Goal: Transaction & Acquisition: Purchase product/service

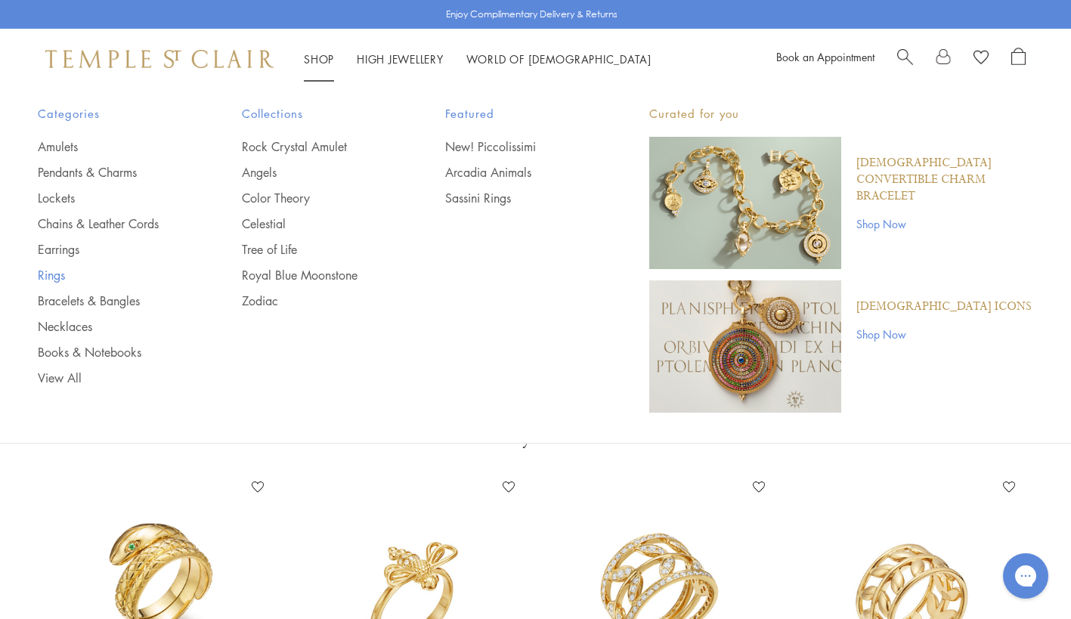
click at [47, 283] on link "Rings" at bounding box center [110, 275] width 144 height 17
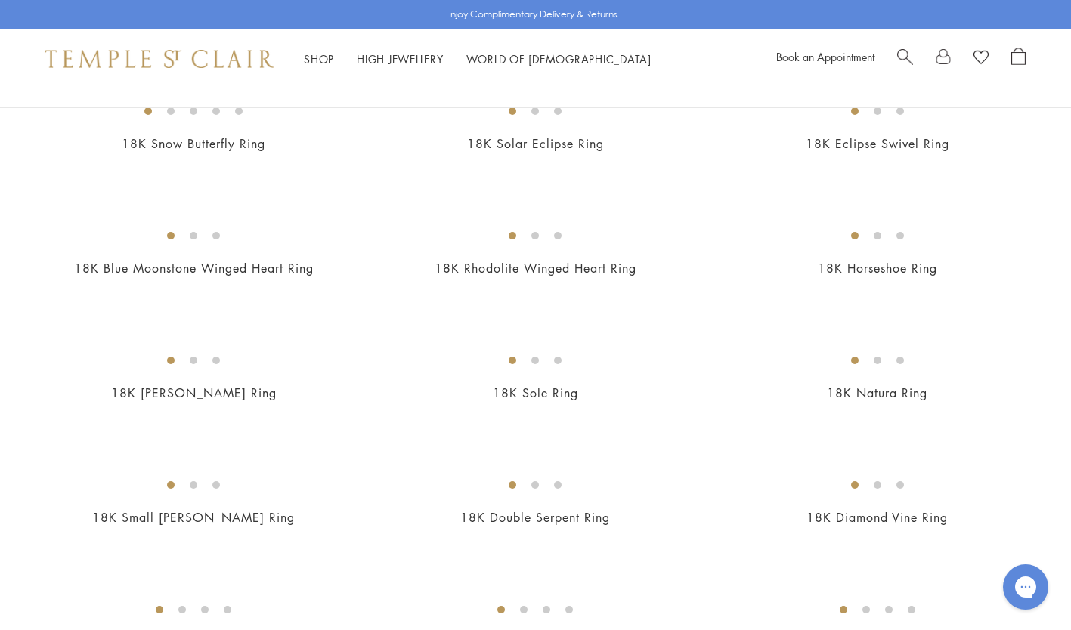
scroll to position [1058, 0]
click at [0, 0] on img at bounding box center [0, 0] width 0 height 0
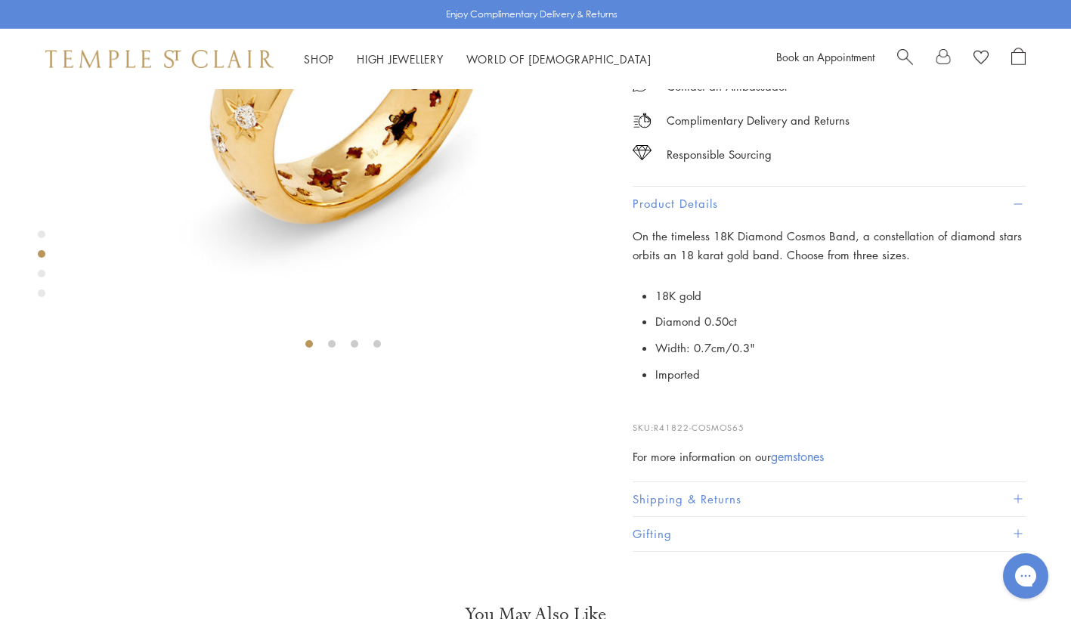
scroll to position [331, 0]
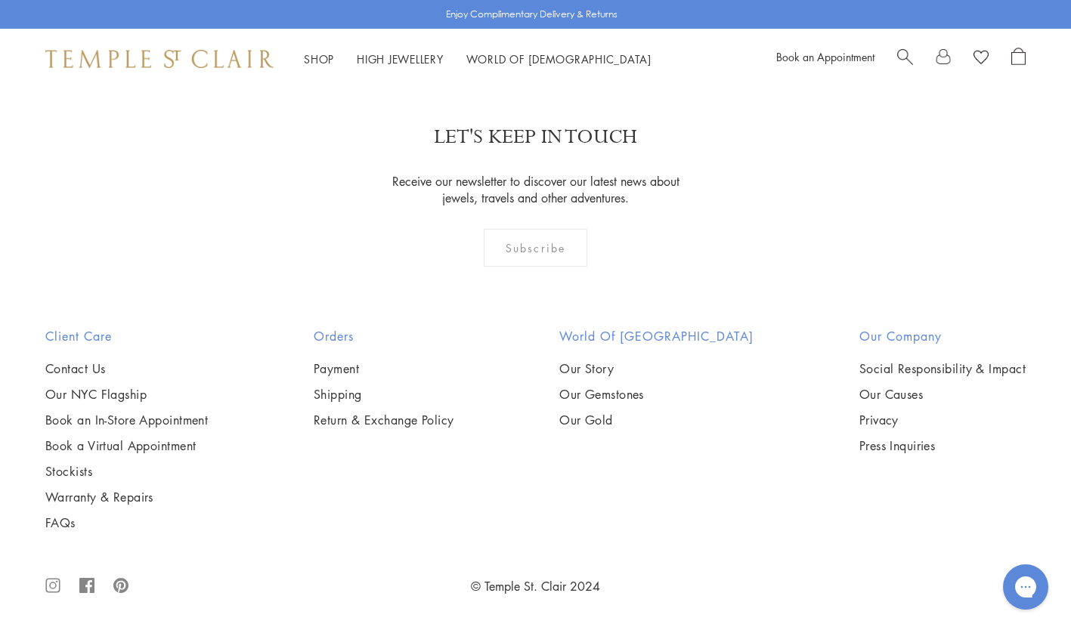
scroll to position [6785, 0]
click at [542, 24] on link "2" at bounding box center [537, 4] width 50 height 42
